Goal: Complete application form

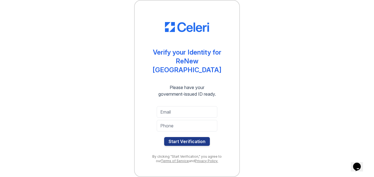
click at [258, 80] on div "Verify your Identity for ReNew [GEOGRAPHIC_DATA] Please have your government-is…" at bounding box center [187, 88] width 356 height 177
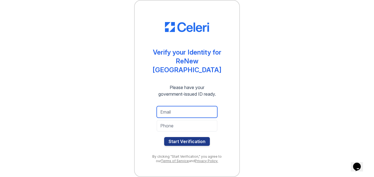
click at [190, 110] on input "email" at bounding box center [187, 112] width 61 height 12
type input "[EMAIL_ADDRESS][DOMAIN_NAME]"
type input "8762980706"
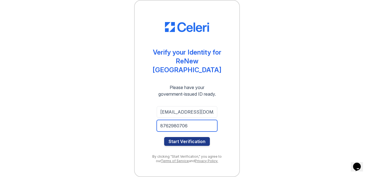
drag, startPoint x: 188, startPoint y: 122, endPoint x: 108, endPoint y: 130, distance: 81.1
click at [108, 130] on div "Verify your Identity for ReNew [GEOGRAPHIC_DATA] Please have your government-is…" at bounding box center [187, 88] width 356 height 177
type input "7276547772"
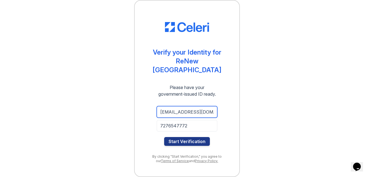
click at [161, 109] on input "[EMAIL_ADDRESS][DOMAIN_NAME]" at bounding box center [187, 112] width 61 height 12
type input "[EMAIL_ADDRESS][DOMAIN_NAME]"
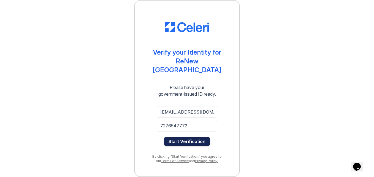
click at [193, 137] on button "Start Verification" at bounding box center [187, 141] width 46 height 9
